Goal: Task Accomplishment & Management: Complete application form

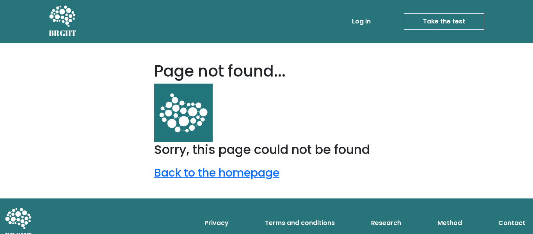
scroll to position [4, 0]
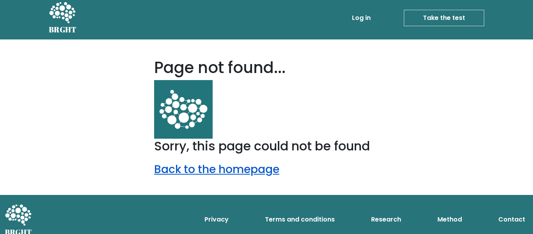
click at [251, 169] on link "Back to the homepage" at bounding box center [216, 169] width 125 height 15
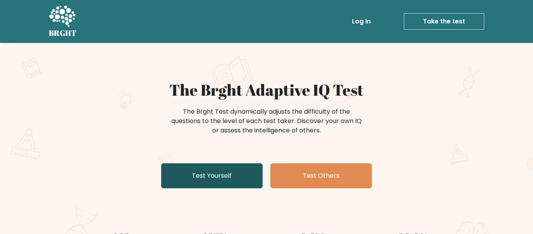
click at [231, 180] on link "Test Yourself" at bounding box center [211, 175] width 101 height 25
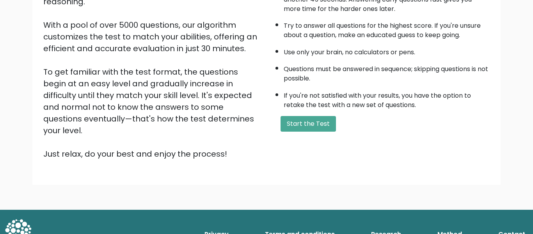
scroll to position [123, 0]
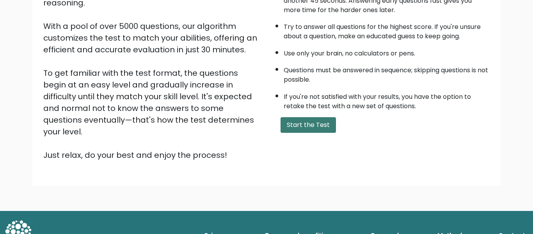
click at [312, 123] on button "Start the Test" at bounding box center [308, 125] width 55 height 16
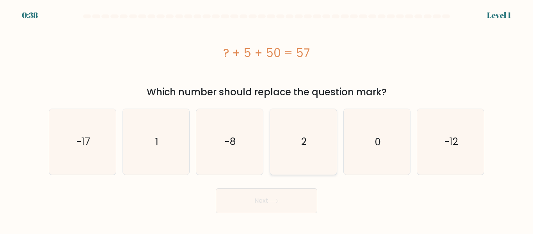
click at [304, 138] on text "2" at bounding box center [303, 142] width 5 height 14
click at [267, 119] on input "d. 2" at bounding box center [267, 118] width 0 height 2
radio input "true"
click at [289, 211] on button "Next" at bounding box center [266, 200] width 101 height 25
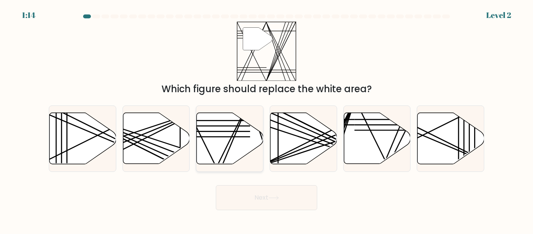
click at [236, 149] on icon at bounding box center [230, 138] width 67 height 51
click at [267, 119] on input "c." at bounding box center [267, 118] width 0 height 2
radio input "true"
click at [269, 195] on button "Next" at bounding box center [266, 197] width 101 height 25
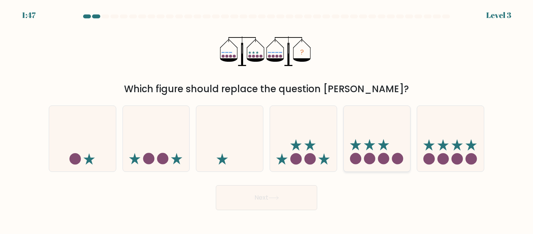
click at [385, 149] on icon at bounding box center [383, 144] width 11 height 11
click at [267, 119] on input "e." at bounding box center [267, 118] width 0 height 2
radio input "true"
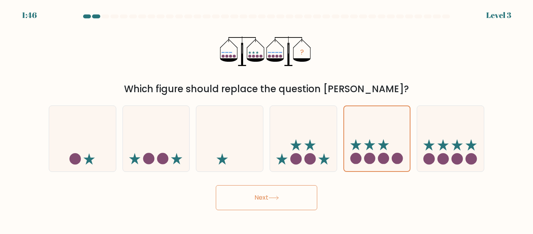
click at [296, 198] on button "Next" at bounding box center [266, 197] width 101 height 25
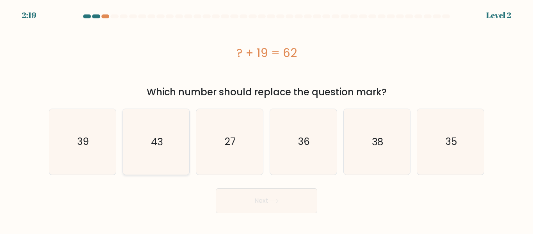
click at [167, 112] on icon "43" at bounding box center [155, 141] width 65 height 65
click at [267, 117] on input "b. 43" at bounding box center [267, 118] width 0 height 2
radio input "true"
click at [259, 210] on button "Next" at bounding box center [266, 200] width 101 height 25
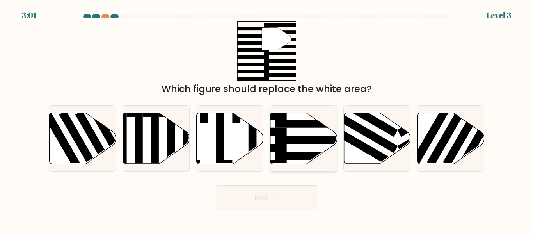
click at [308, 149] on icon at bounding box center [304, 138] width 67 height 51
click at [267, 119] on input "d." at bounding box center [267, 118] width 0 height 2
radio input "true"
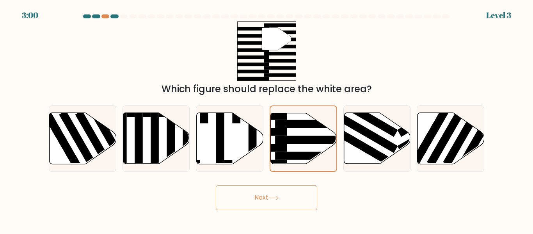
click at [278, 198] on icon at bounding box center [274, 198] width 11 height 4
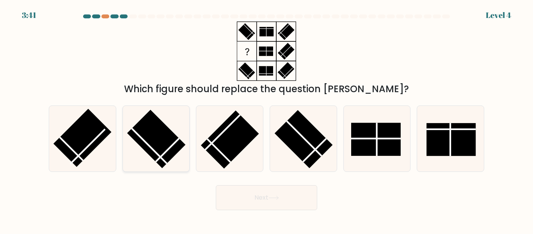
click at [171, 161] on icon at bounding box center [155, 138] width 65 height 65
click at [267, 119] on input "b." at bounding box center [267, 118] width 0 height 2
radio input "true"
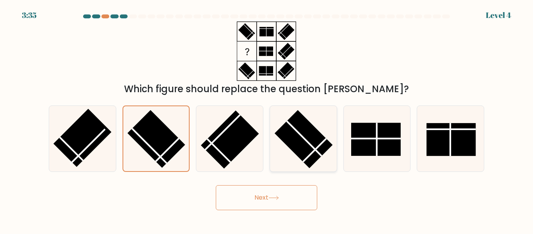
click at [305, 146] on rect at bounding box center [303, 139] width 58 height 58
click at [267, 119] on input "d." at bounding box center [267, 118] width 0 height 2
radio input "true"
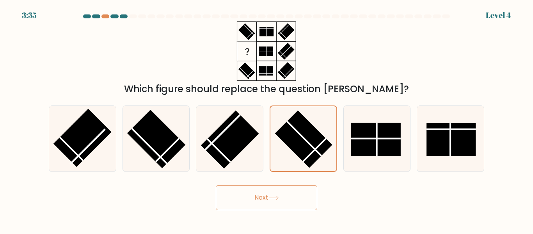
click at [277, 194] on button "Next" at bounding box center [266, 197] width 101 height 25
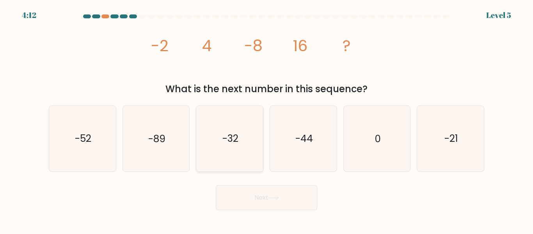
click at [236, 135] on text "-32" at bounding box center [230, 139] width 16 height 14
click at [267, 119] on input "c. -32" at bounding box center [267, 118] width 0 height 2
radio input "true"
click at [260, 205] on button "Next" at bounding box center [266, 197] width 101 height 25
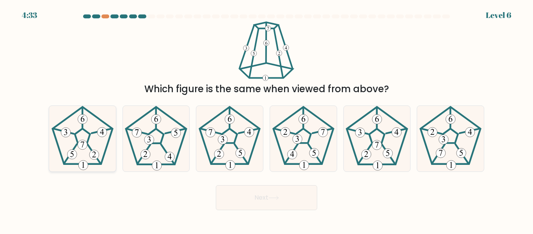
click at [86, 150] on icon at bounding box center [82, 138] width 65 height 65
click at [267, 119] on input "a." at bounding box center [267, 118] width 0 height 2
radio input "true"
click at [256, 197] on button "Next" at bounding box center [266, 197] width 101 height 25
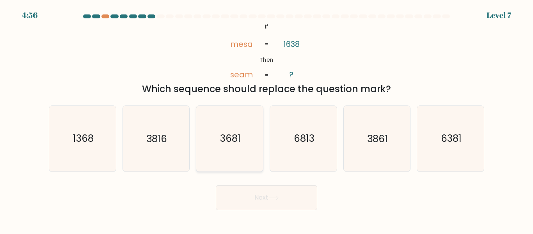
click at [249, 155] on icon "3681" at bounding box center [229, 138] width 65 height 65
click at [267, 119] on input "c. 3681" at bounding box center [267, 118] width 0 height 2
radio input "true"
click at [251, 192] on button "Next" at bounding box center [266, 197] width 101 height 25
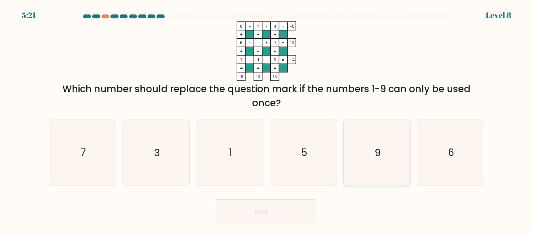
click at [349, 146] on icon "9" at bounding box center [376, 152] width 65 height 65
click at [267, 119] on input "e. 9" at bounding box center [267, 118] width 0 height 2
radio input "true"
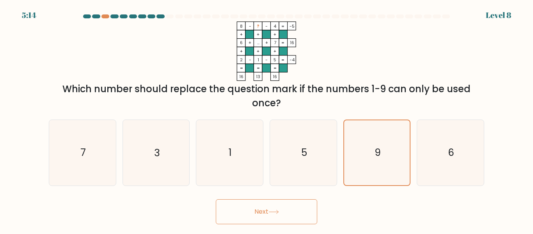
click at [252, 215] on button "Next" at bounding box center [266, 211] width 101 height 25
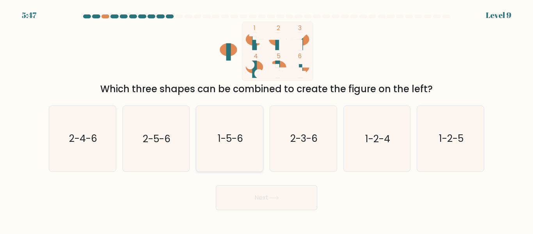
click at [217, 160] on icon "1-5-6" at bounding box center [229, 138] width 65 height 65
click at [267, 119] on input "c. 1-5-6" at bounding box center [267, 118] width 0 height 2
radio input "true"
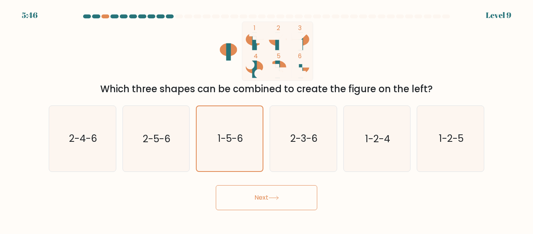
click at [246, 196] on button "Next" at bounding box center [266, 197] width 101 height 25
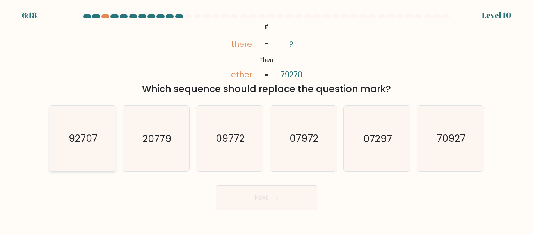
click at [97, 144] on text "92707" at bounding box center [83, 139] width 29 height 14
click at [267, 119] on input "a. 92707" at bounding box center [267, 118] width 0 height 2
radio input "true"
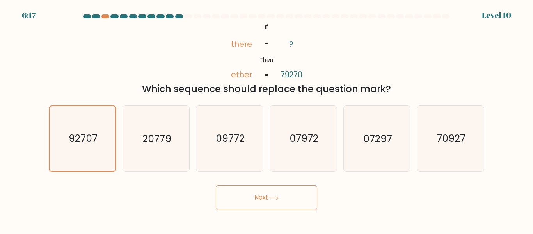
click at [290, 207] on button "Next" at bounding box center [266, 197] width 101 height 25
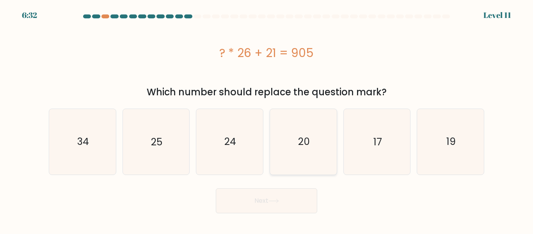
click at [298, 123] on icon "20" at bounding box center [303, 141] width 65 height 65
click at [267, 119] on input "d. 20" at bounding box center [267, 118] width 0 height 2
radio input "true"
click at [274, 192] on button "Next" at bounding box center [266, 200] width 101 height 25
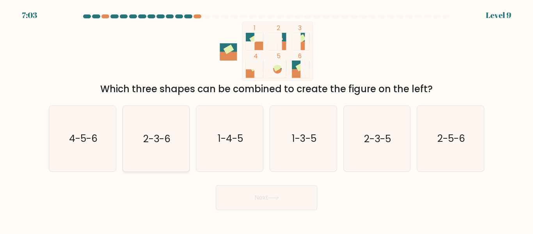
click at [153, 126] on icon "2-3-6" at bounding box center [155, 138] width 65 height 65
click at [267, 119] on input "b. 2-3-6" at bounding box center [267, 118] width 0 height 2
radio input "true"
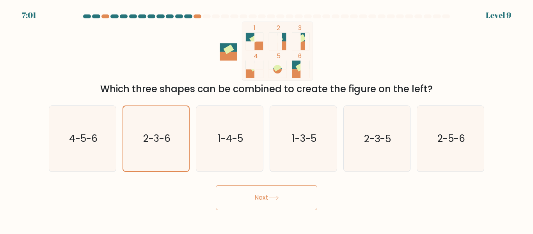
click at [258, 203] on button "Next" at bounding box center [266, 197] width 101 height 25
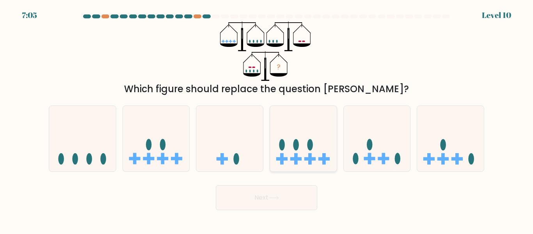
click at [331, 154] on icon at bounding box center [303, 138] width 67 height 55
click at [267, 119] on input "d." at bounding box center [267, 118] width 0 height 2
radio input "true"
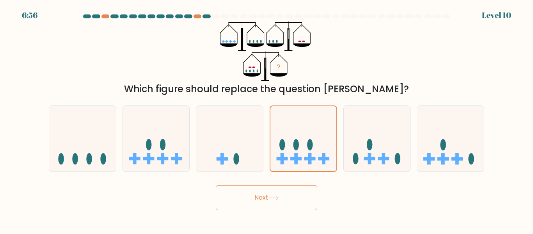
click at [284, 189] on button "Next" at bounding box center [266, 197] width 101 height 25
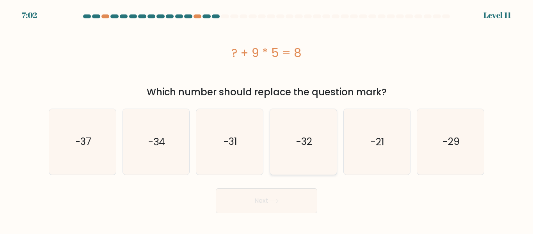
click at [310, 135] on text "-32" at bounding box center [304, 142] width 16 height 14
click at [267, 119] on input "d. -32" at bounding box center [267, 118] width 0 height 2
radio input "true"
click at [102, 142] on icon "-37" at bounding box center [82, 141] width 65 height 65
click at [267, 119] on input "a. -37" at bounding box center [267, 118] width 0 height 2
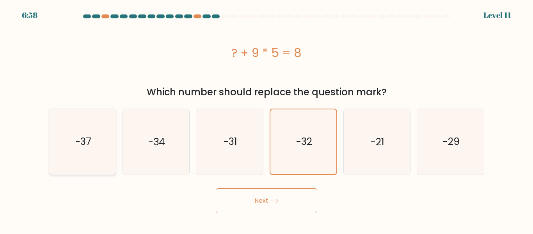
radio input "true"
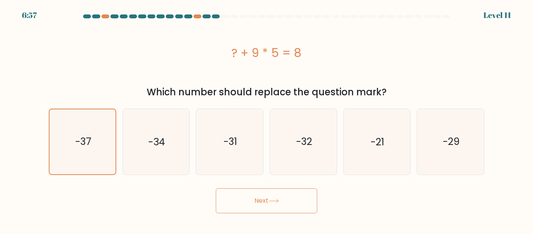
click at [254, 196] on button "Next" at bounding box center [266, 200] width 101 height 25
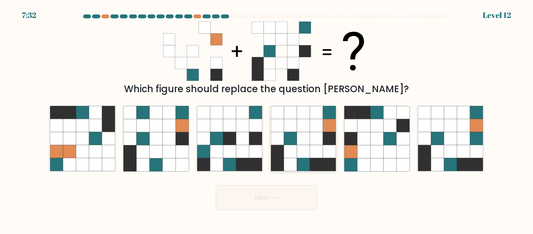
click at [292, 154] on icon at bounding box center [290, 151] width 13 height 13
click at [267, 119] on input "d." at bounding box center [267, 118] width 0 height 2
radio input "true"
click at [287, 190] on button "Next" at bounding box center [266, 197] width 101 height 25
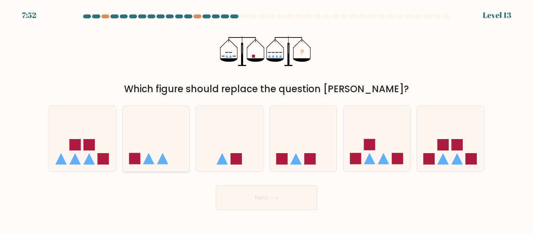
click at [178, 148] on icon at bounding box center [156, 138] width 67 height 55
click at [267, 119] on input "b." at bounding box center [267, 118] width 0 height 2
radio input "true"
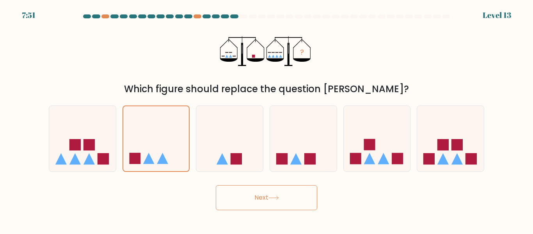
click at [263, 199] on button "Next" at bounding box center [266, 197] width 101 height 25
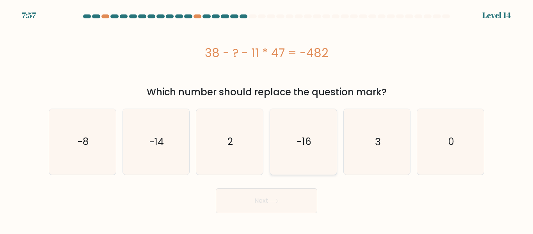
click at [279, 162] on icon "-16" at bounding box center [303, 141] width 65 height 65
click at [267, 119] on input "d. -16" at bounding box center [267, 118] width 0 height 2
radio input "true"
click at [266, 192] on button "Next" at bounding box center [266, 200] width 101 height 25
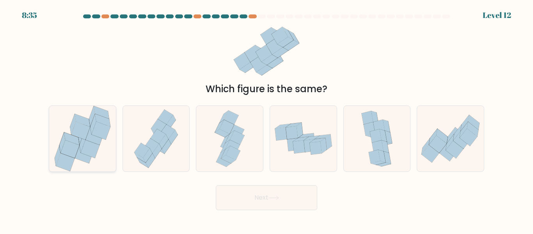
click at [94, 156] on icon at bounding box center [90, 149] width 19 height 18
click at [267, 119] on input "a." at bounding box center [267, 118] width 0 height 2
radio input "true"
click at [259, 185] on button "Next" at bounding box center [266, 197] width 101 height 25
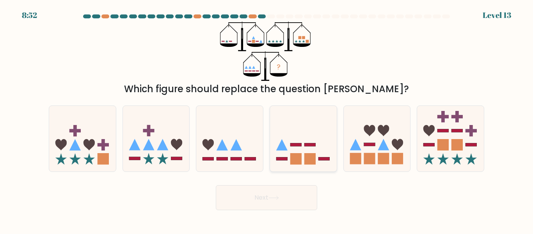
click at [310, 141] on icon at bounding box center [303, 138] width 67 height 55
click at [267, 119] on input "d." at bounding box center [267, 118] width 0 height 2
radio input "true"
click at [281, 196] on button "Next" at bounding box center [266, 197] width 101 height 25
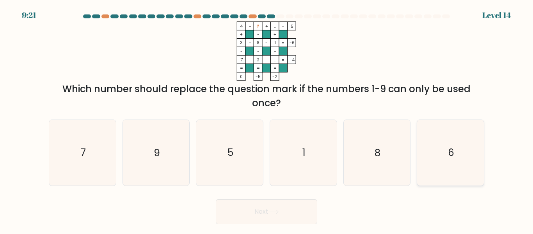
click at [449, 169] on icon "6" at bounding box center [450, 152] width 65 height 65
click at [267, 119] on input "f. 6" at bounding box center [267, 118] width 0 height 2
radio input "true"
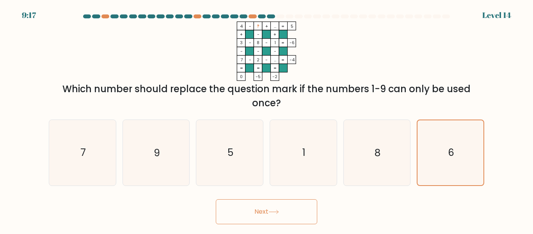
click at [282, 210] on button "Next" at bounding box center [266, 211] width 101 height 25
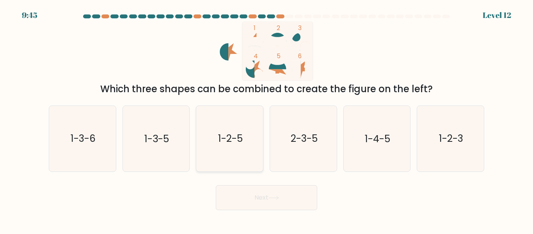
click at [210, 134] on icon "1-2-5" at bounding box center [229, 138] width 65 height 65
click at [267, 119] on input "c. 1-2-5" at bounding box center [267, 118] width 0 height 2
radio input "true"
click at [262, 194] on button "Next" at bounding box center [266, 197] width 101 height 25
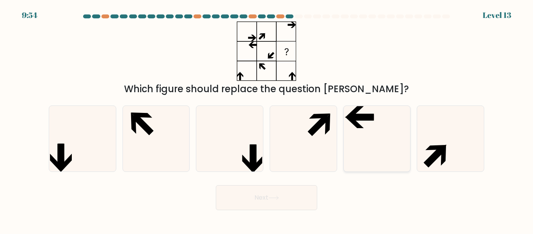
click at [375, 141] on icon at bounding box center [376, 138] width 65 height 65
click at [267, 119] on input "e." at bounding box center [267, 118] width 0 height 2
radio input "true"
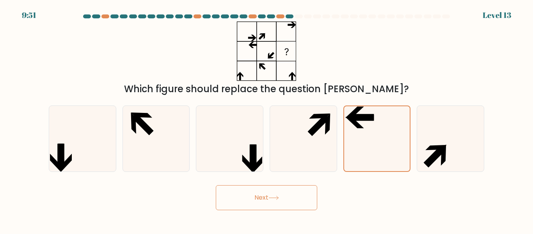
click at [287, 193] on button "Next" at bounding box center [266, 197] width 101 height 25
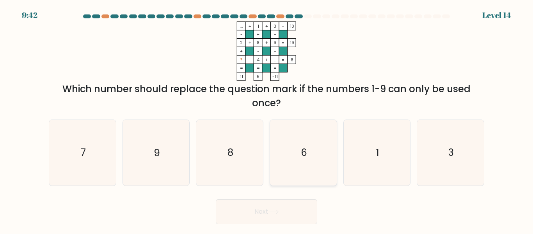
click at [320, 143] on icon "6" at bounding box center [303, 152] width 65 height 65
click at [267, 119] on input "d. 6" at bounding box center [267, 118] width 0 height 2
radio input "true"
click at [86, 150] on icon "7" at bounding box center [82, 152] width 65 height 65
click at [267, 119] on input "a. 7" at bounding box center [267, 118] width 0 height 2
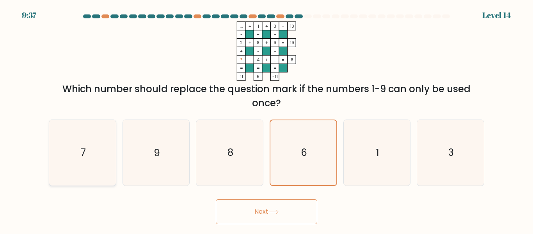
radio input "true"
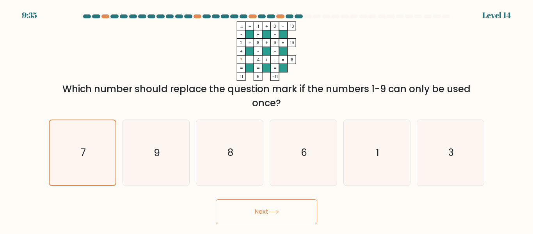
click at [251, 211] on button "Next" at bounding box center [266, 211] width 101 height 25
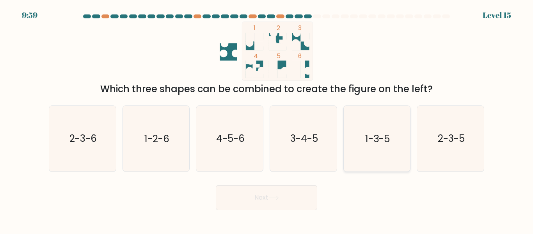
click at [388, 141] on text "1-3-5" at bounding box center [377, 139] width 25 height 14
click at [267, 119] on input "e. 1-3-5" at bounding box center [267, 118] width 0 height 2
radio input "true"
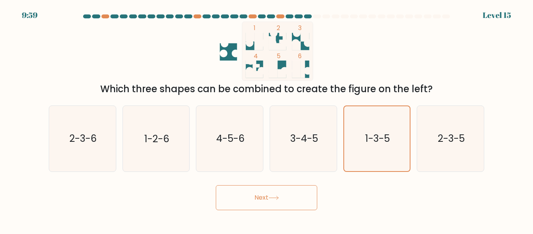
click at [289, 201] on button "Next" at bounding box center [266, 197] width 101 height 25
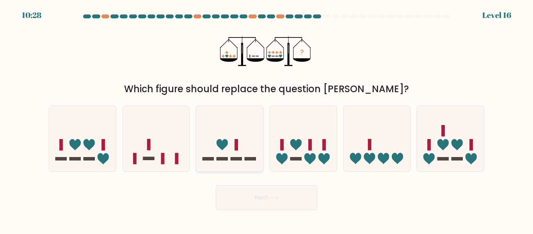
click at [245, 125] on icon at bounding box center [229, 138] width 67 height 55
click at [267, 119] on input "c." at bounding box center [267, 118] width 0 height 2
radio input "true"
click at [262, 200] on button "Next" at bounding box center [266, 197] width 101 height 25
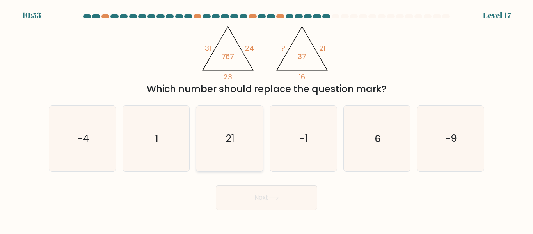
click at [237, 146] on icon "21" at bounding box center [229, 138] width 65 height 65
click at [267, 119] on input "c. 21" at bounding box center [267, 118] width 0 height 2
radio input "true"
click at [258, 199] on button "Next" at bounding box center [266, 197] width 101 height 25
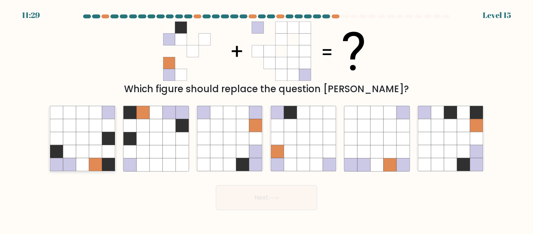
click at [94, 153] on icon at bounding box center [95, 151] width 13 height 13
click at [267, 119] on input "a." at bounding box center [267, 118] width 0 height 2
radio input "true"
click at [259, 202] on button "Next" at bounding box center [266, 197] width 101 height 25
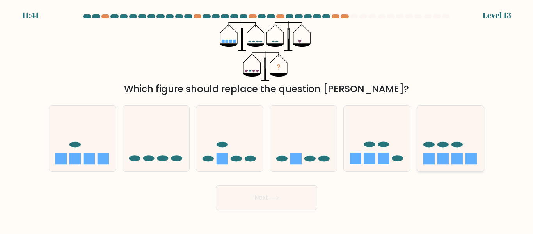
click at [445, 138] on icon at bounding box center [450, 138] width 67 height 55
click at [267, 119] on input "f." at bounding box center [267, 118] width 0 height 2
radio input "true"
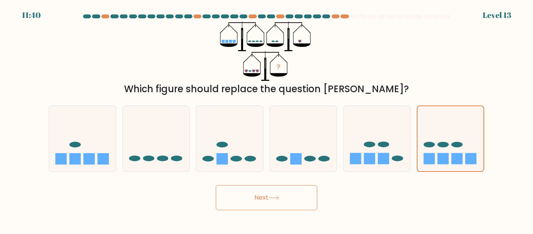
click at [284, 192] on button "Next" at bounding box center [266, 197] width 101 height 25
